Goal: Task Accomplishment & Management: Complete application form

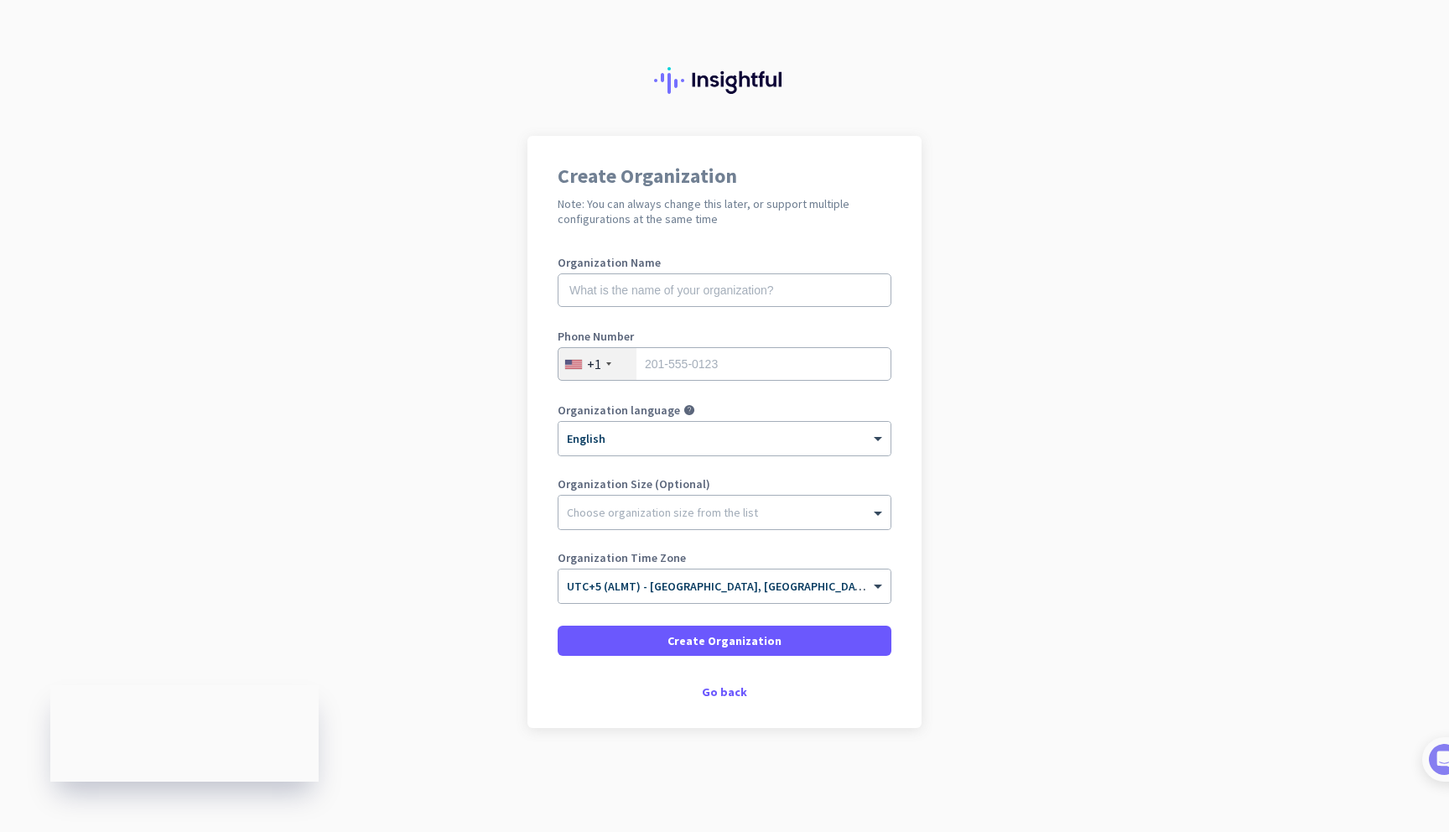
click at [707, 321] on div "Organization Name" at bounding box center [725, 290] width 334 height 67
click at [707, 304] on input "text" at bounding box center [725, 290] width 334 height 34
type input "CAM Edu"
click at [698, 369] on input "tel" at bounding box center [725, 364] width 334 height 34
type input "6508928288"
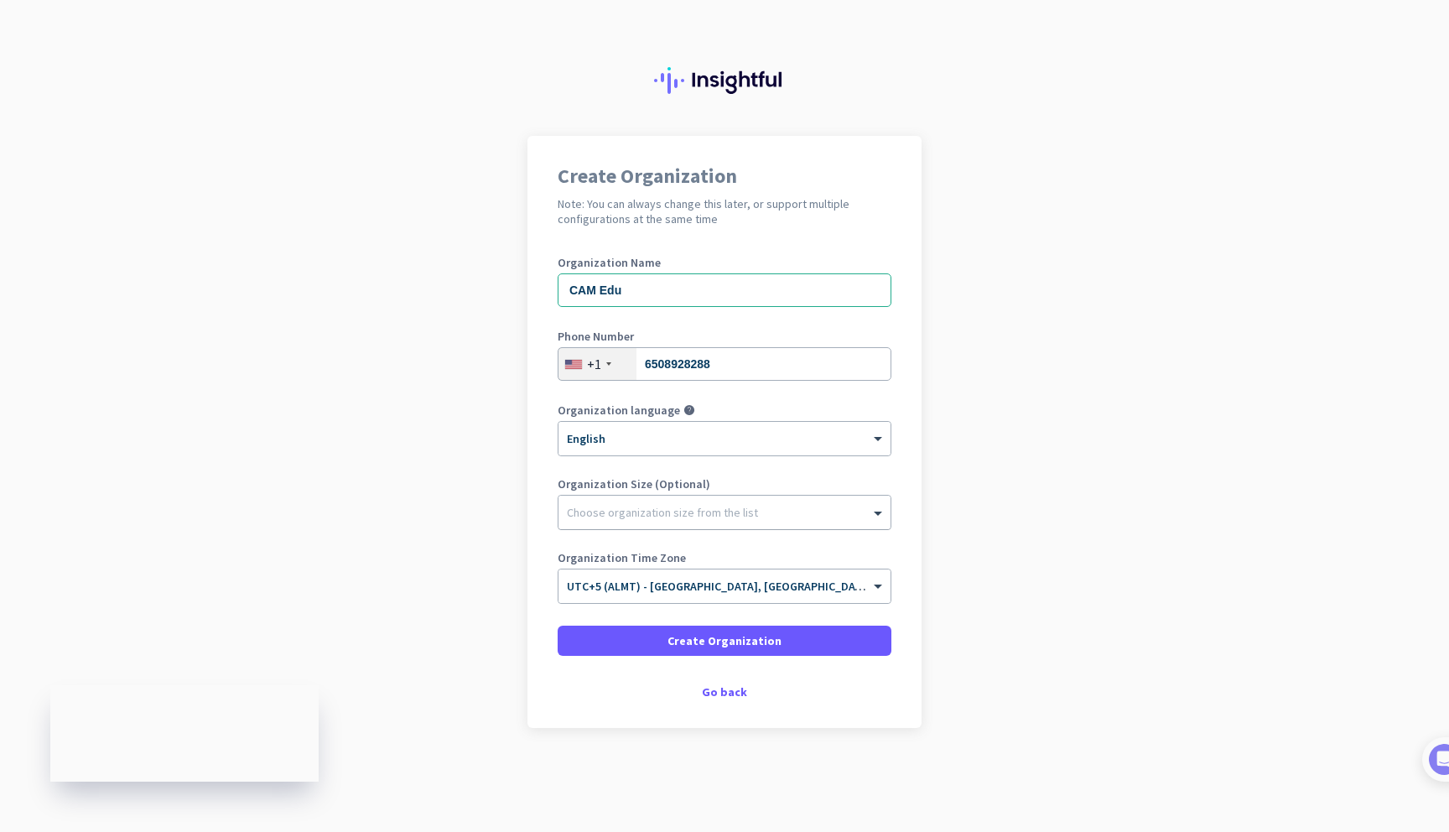
click at [670, 503] on div at bounding box center [724, 508] width 332 height 17
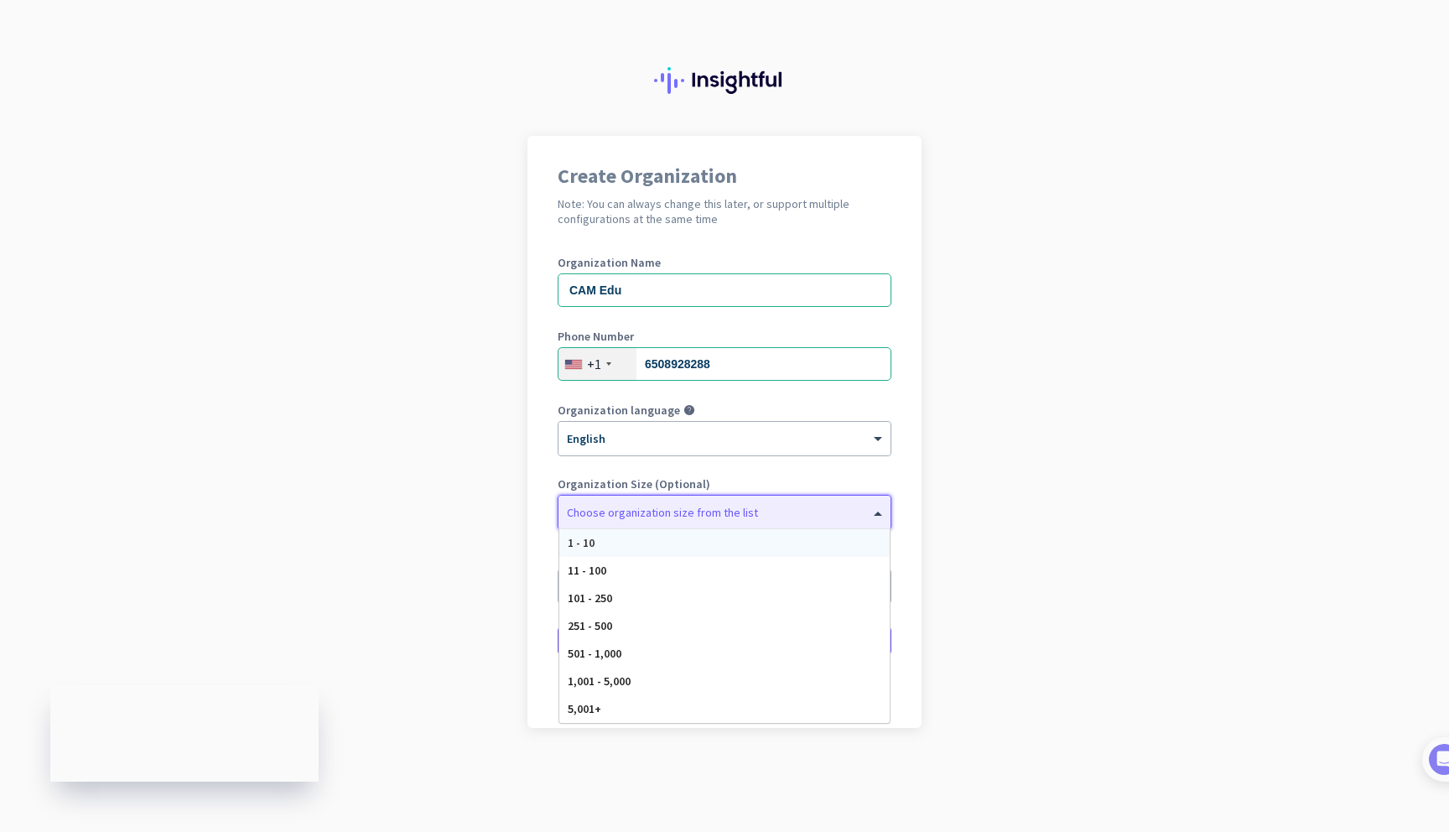
click at [667, 548] on div "1 - 10" at bounding box center [724, 543] width 330 height 28
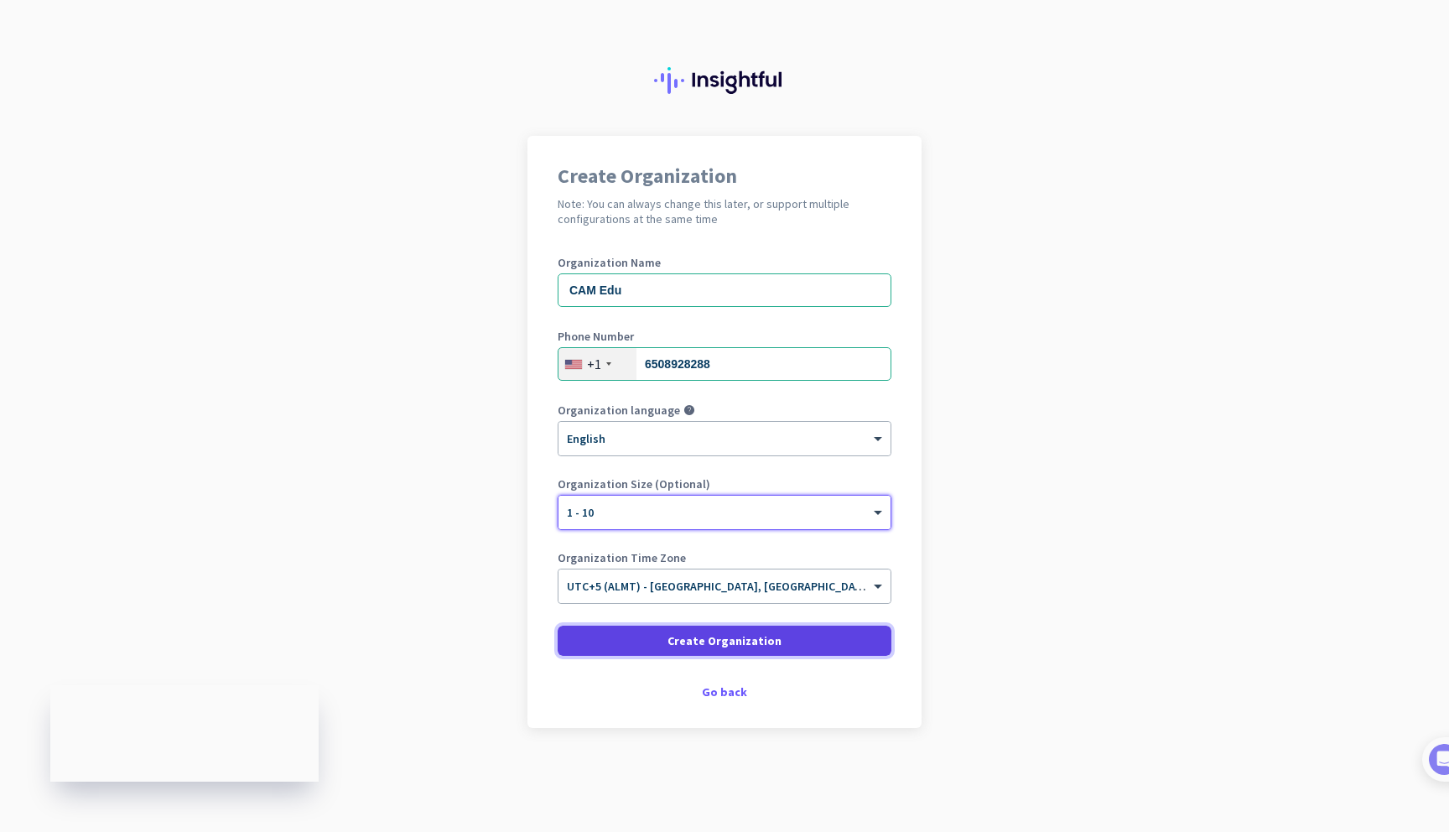
click at [690, 650] on span at bounding box center [725, 640] width 334 height 40
click at [723, 648] on span "Create Organization" at bounding box center [724, 640] width 114 height 17
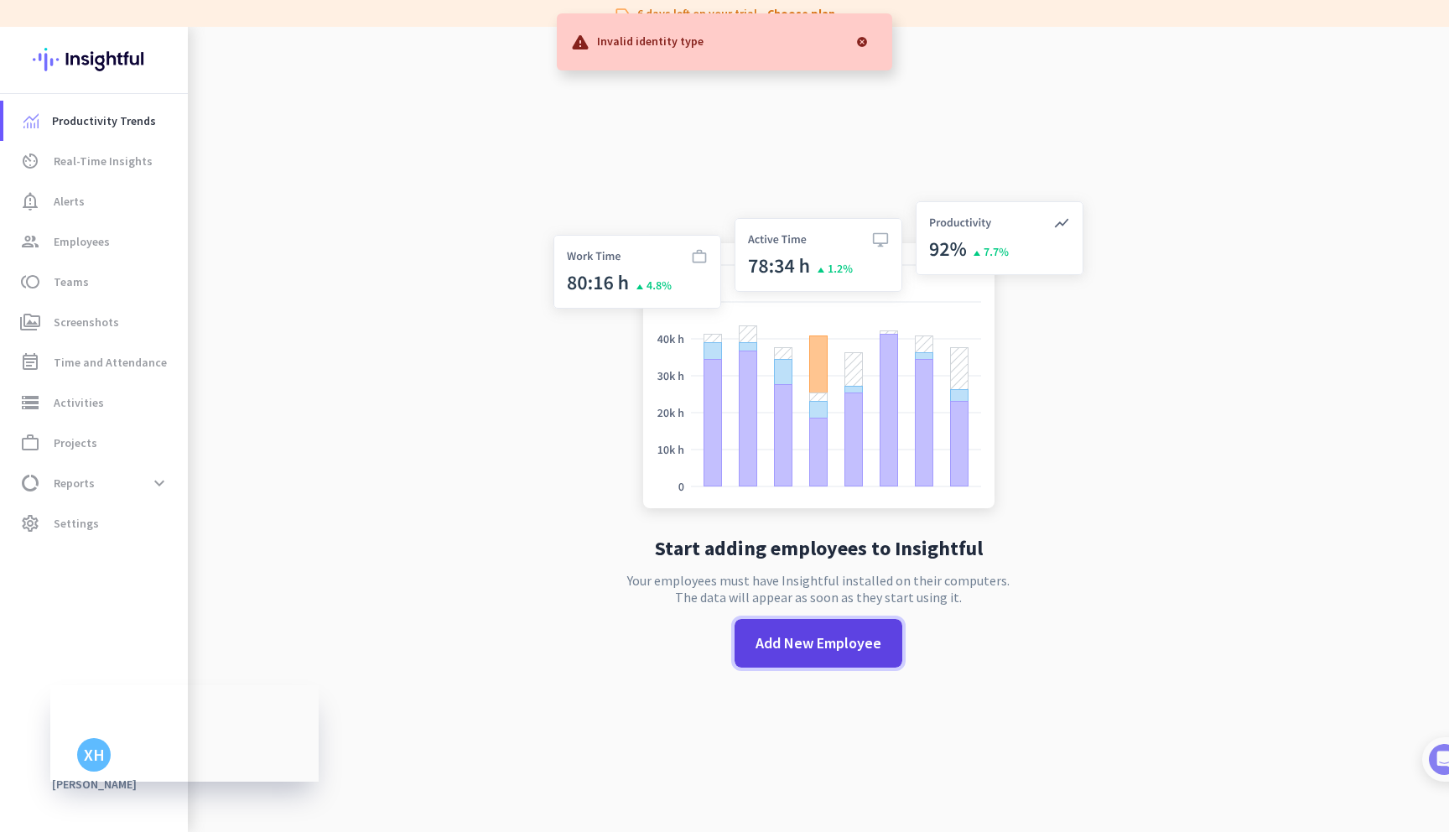
click at [828, 646] on span "Add New Employee" at bounding box center [818, 643] width 126 height 22
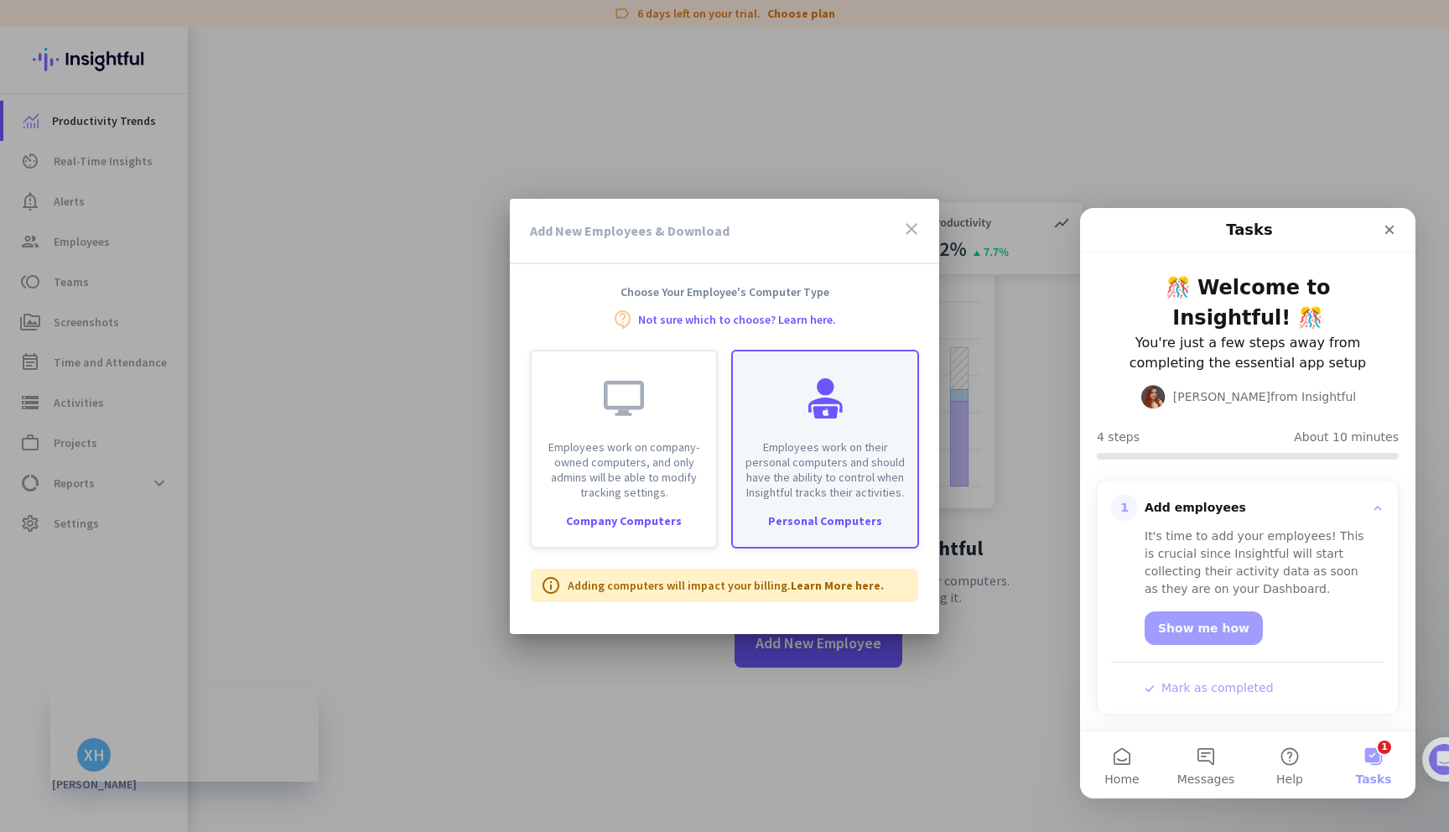
click at [859, 428] on div "Employees work on their personal computers and should have the ability to contr…" at bounding box center [825, 425] width 184 height 148
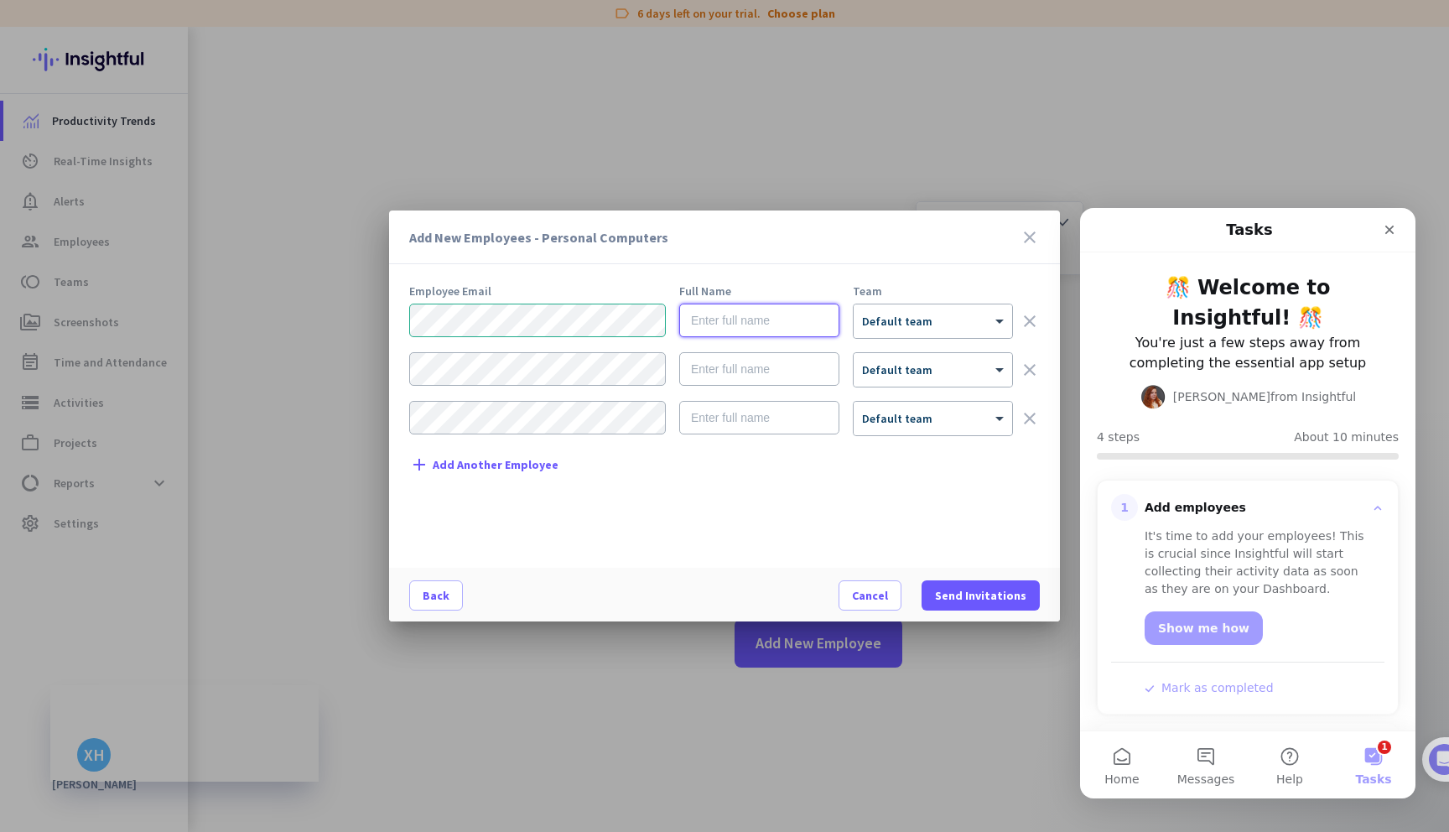
click at [705, 335] on input "text" at bounding box center [759, 321] width 160 height 34
type input "[PERSON_NAME]"
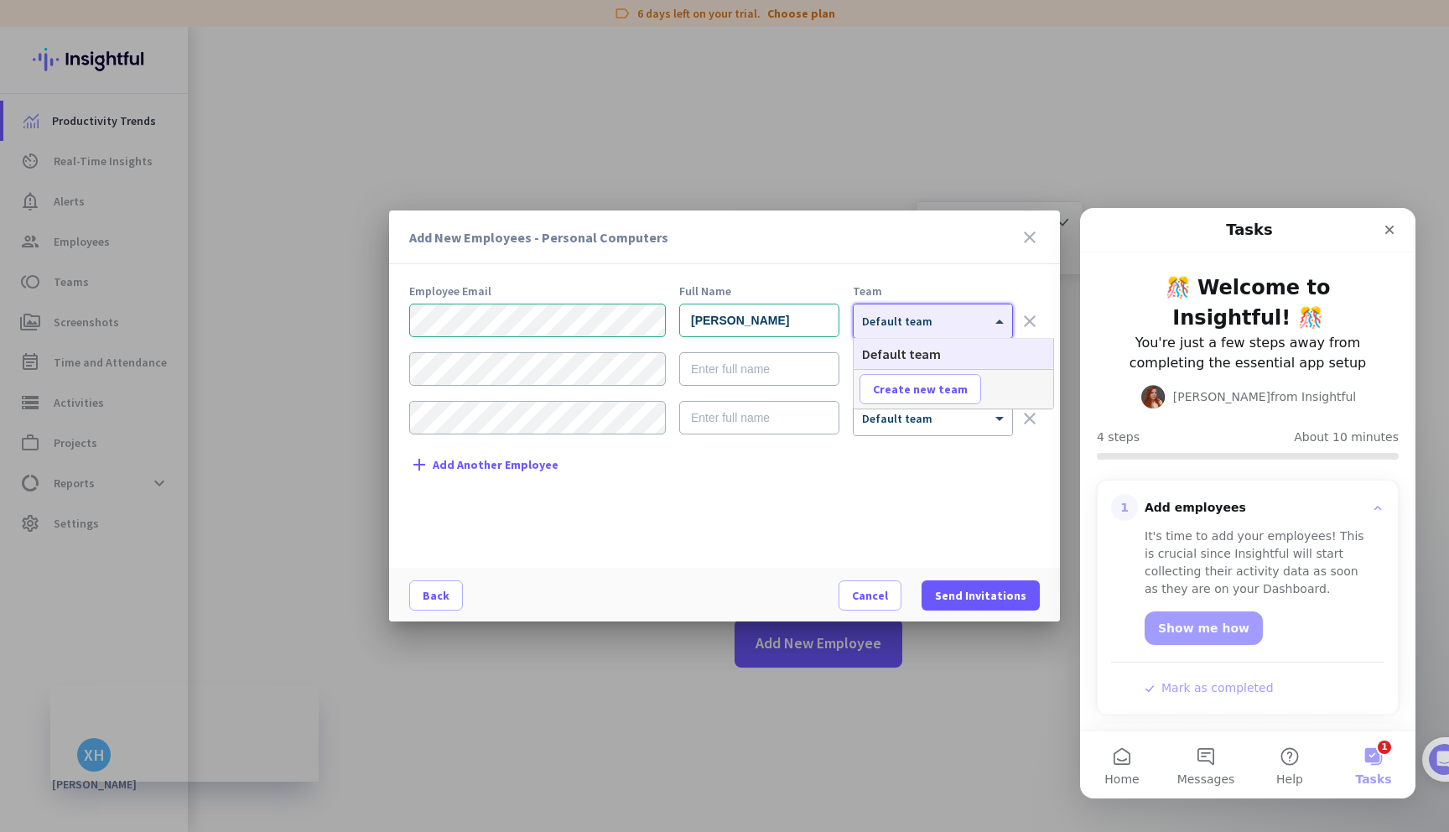
click at [880, 332] on div "× Default team" at bounding box center [933, 321] width 158 height 34
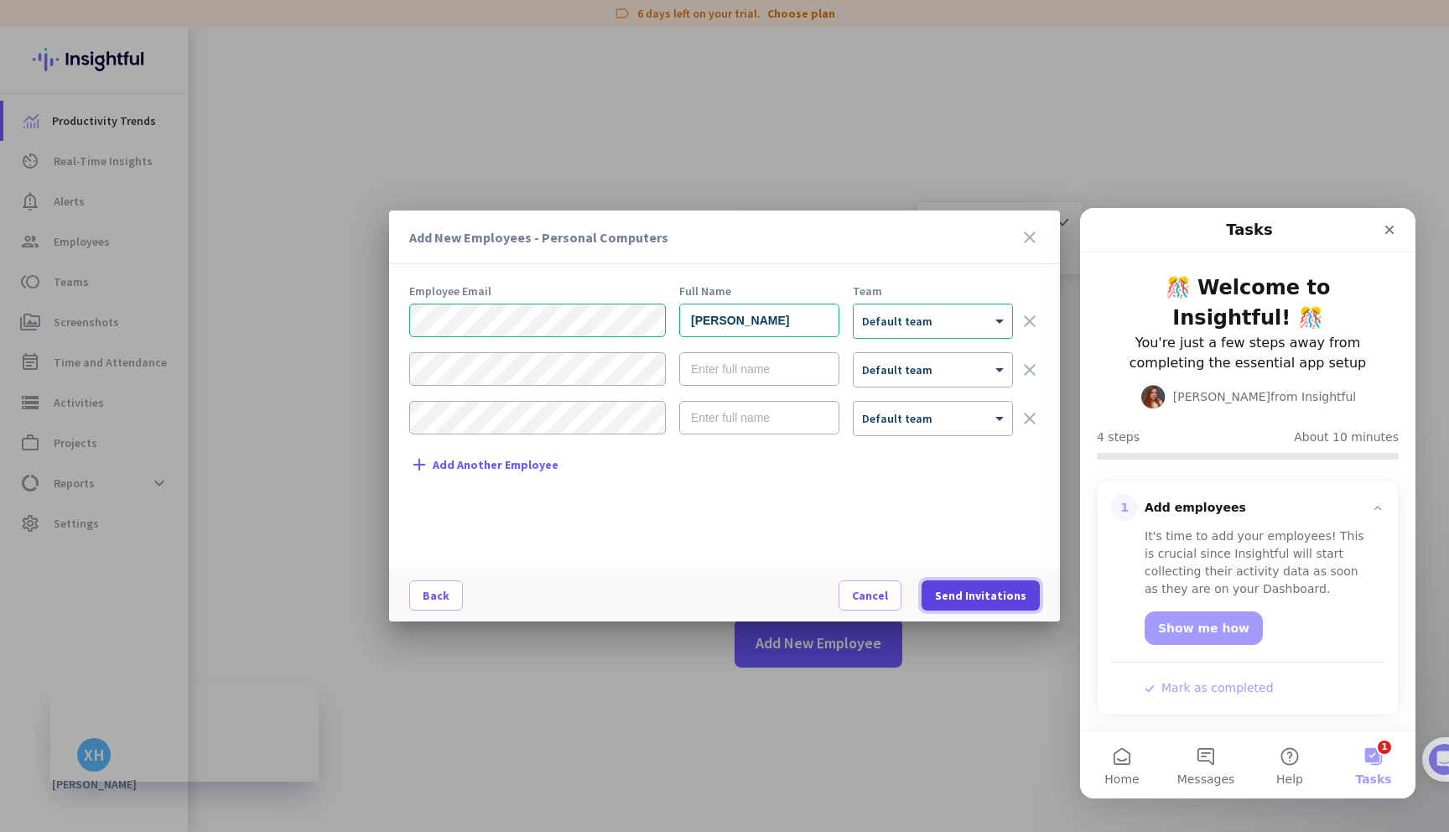
click at [964, 601] on span "Send Invitations" at bounding box center [980, 595] width 91 height 17
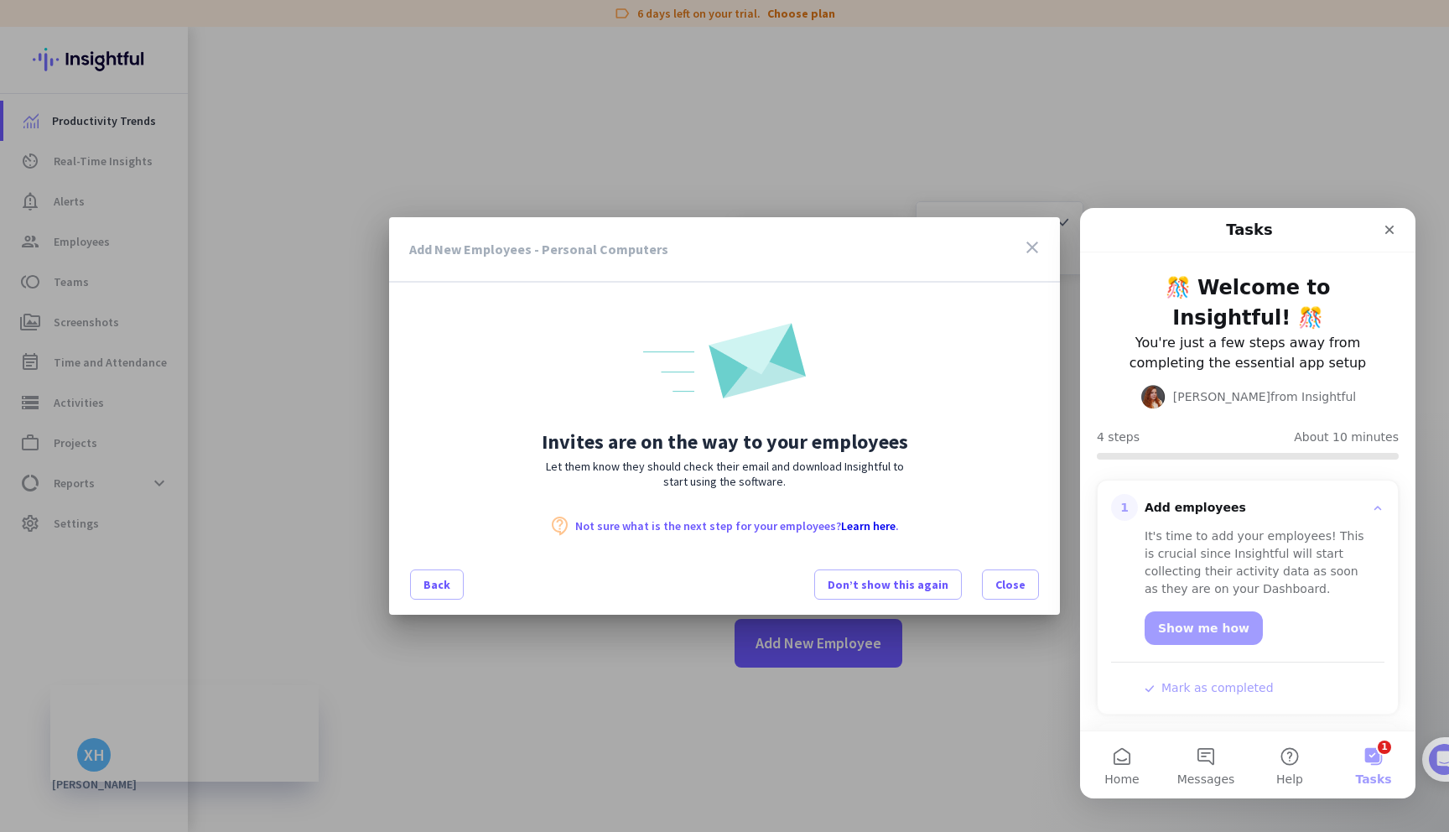
click at [844, 528] on link "Learn here" at bounding box center [868, 525] width 54 height 15
click at [999, 580] on span "Close" at bounding box center [1010, 584] width 30 height 17
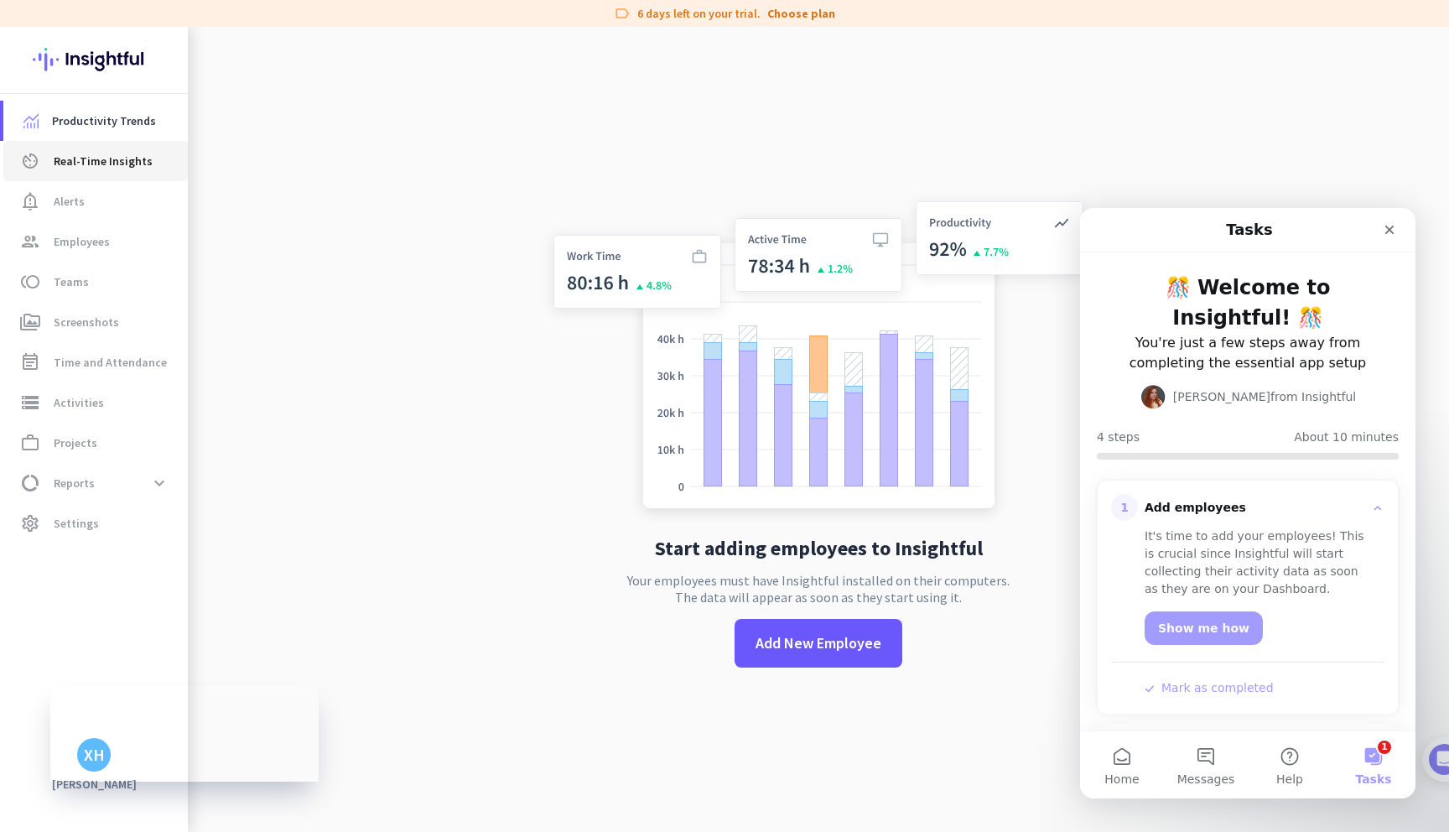
click at [122, 155] on span "Real-Time Insights" at bounding box center [103, 161] width 99 height 20
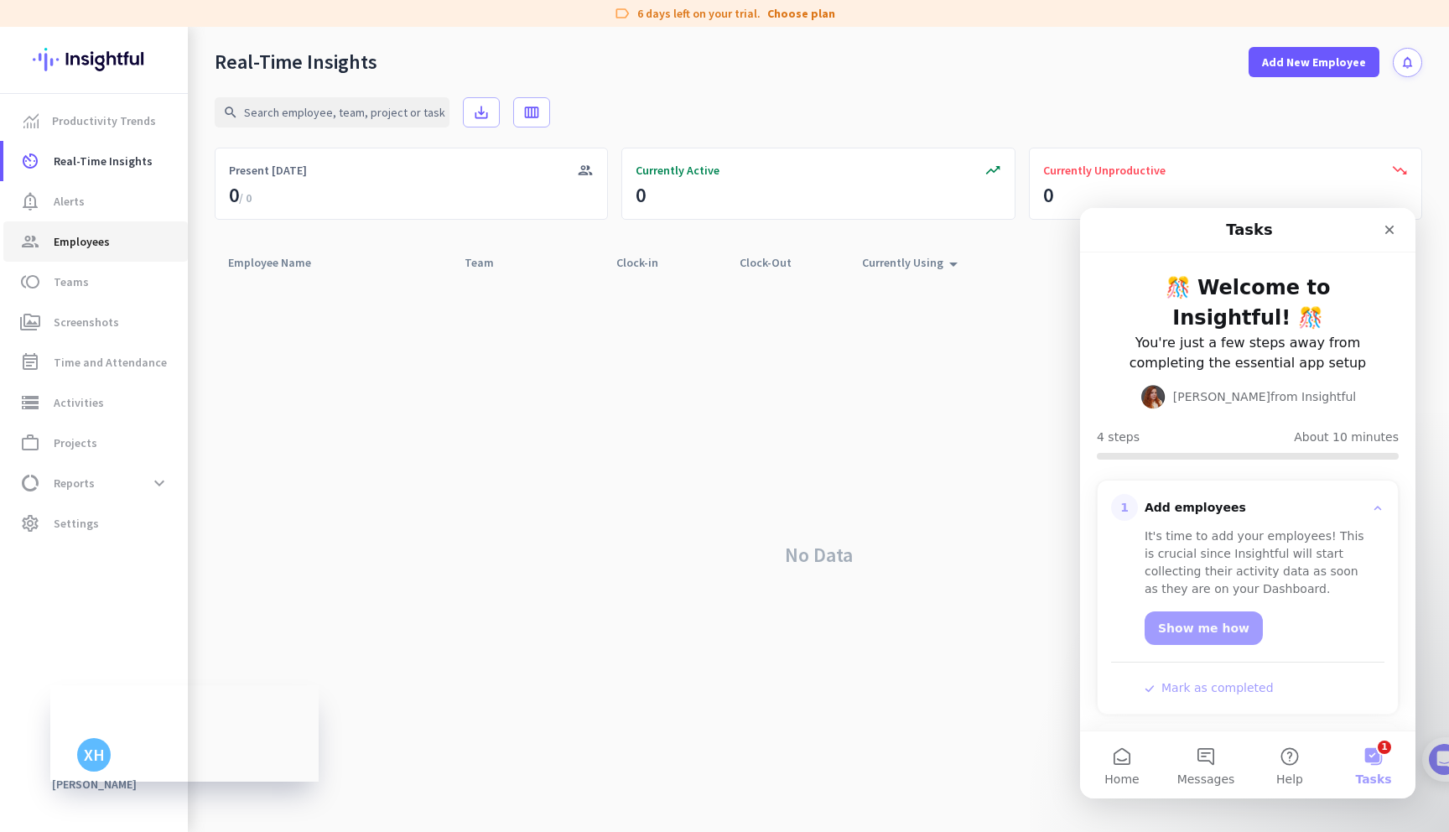
click at [119, 225] on link "group Employees" at bounding box center [95, 241] width 184 height 40
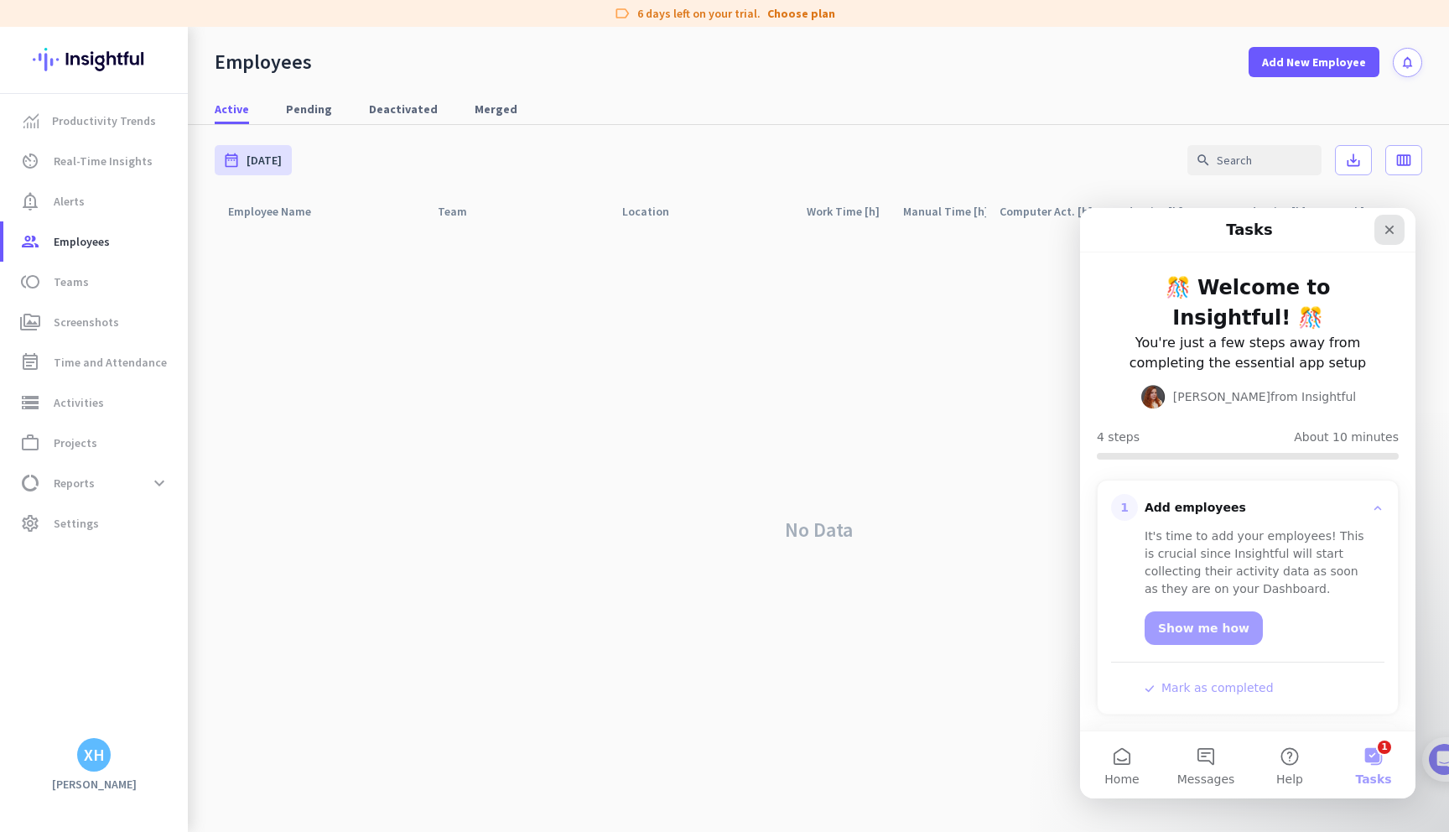
click at [1385, 228] on icon "Close" at bounding box center [1389, 229] width 13 height 13
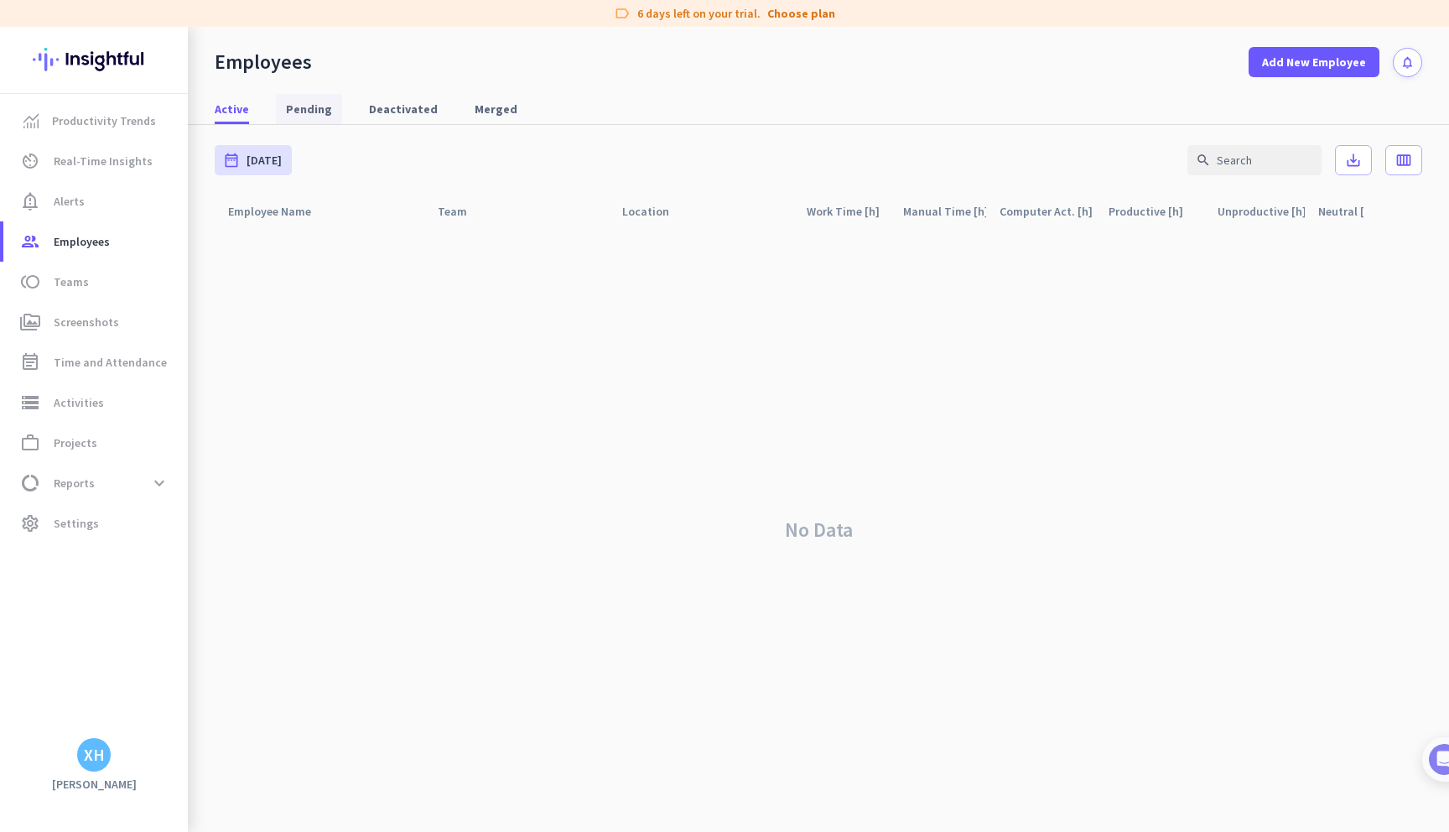
click at [307, 98] on span "Pending" at bounding box center [309, 109] width 46 height 30
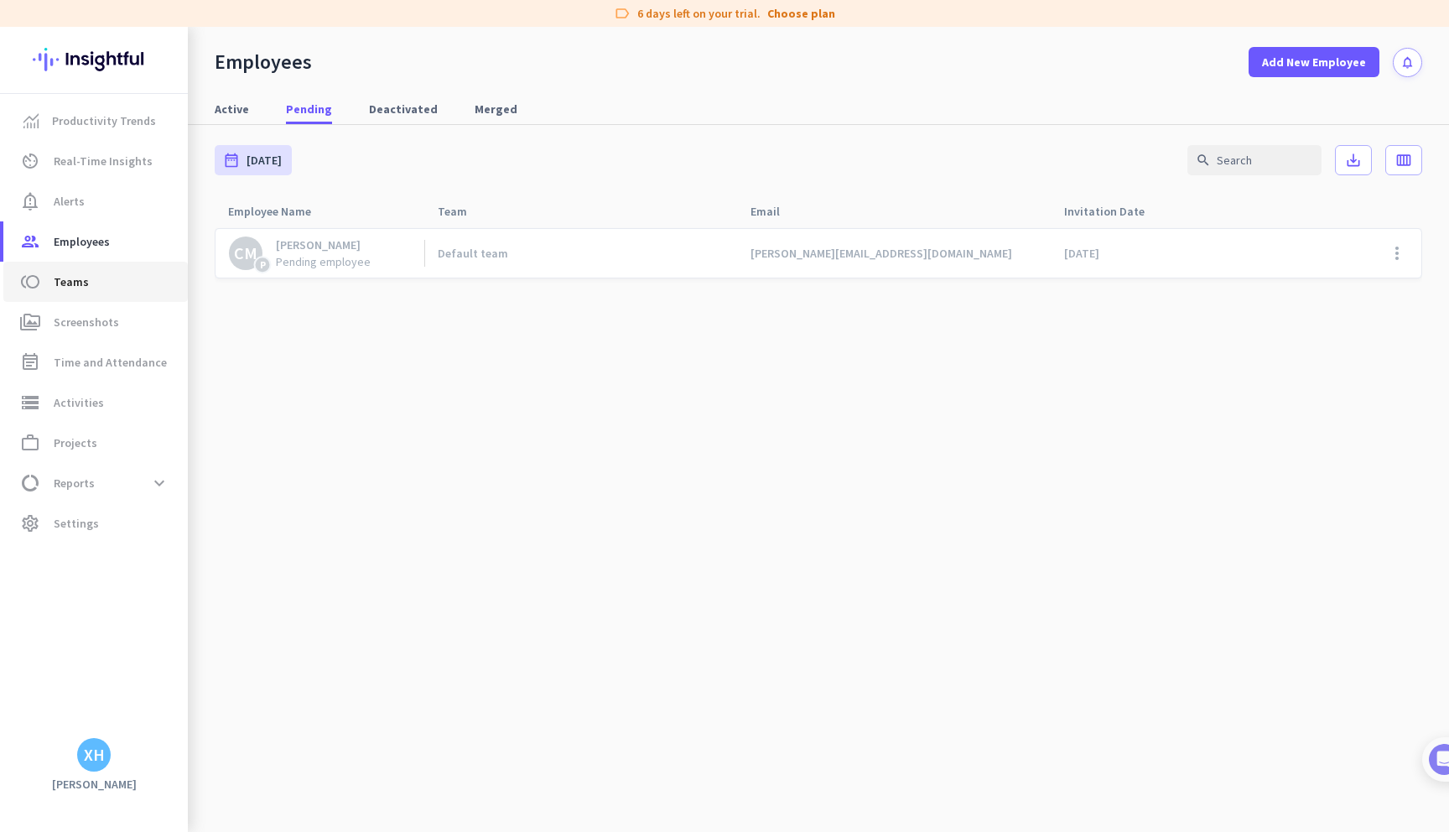
click at [139, 297] on link "toll Teams" at bounding box center [95, 282] width 184 height 40
